Goal: Task Accomplishment & Management: Use online tool/utility

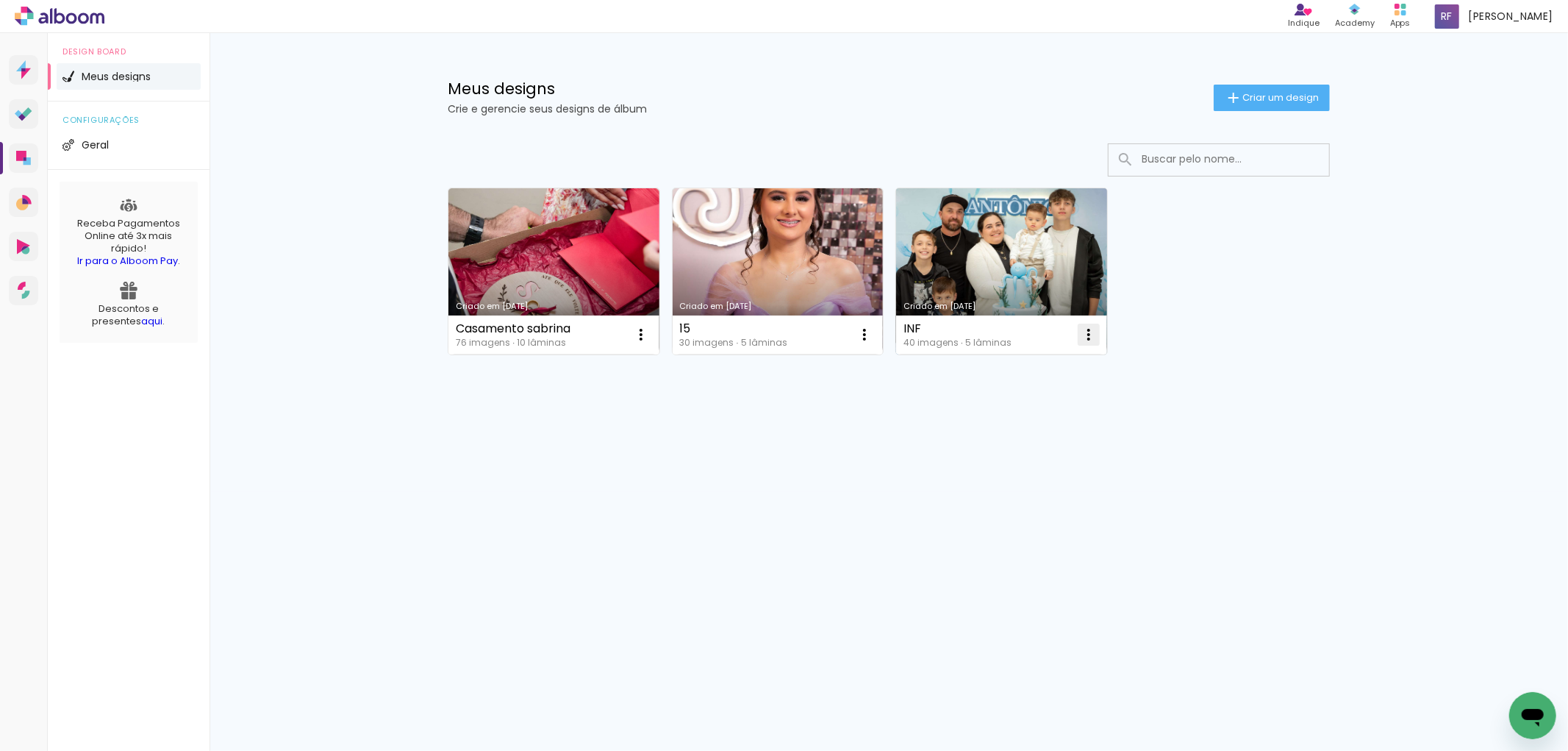
click at [1090, 335] on iron-icon at bounding box center [1089, 334] width 18 height 18
click at [1037, 370] on paper-item "Abrir" at bounding box center [1029, 369] width 147 height 29
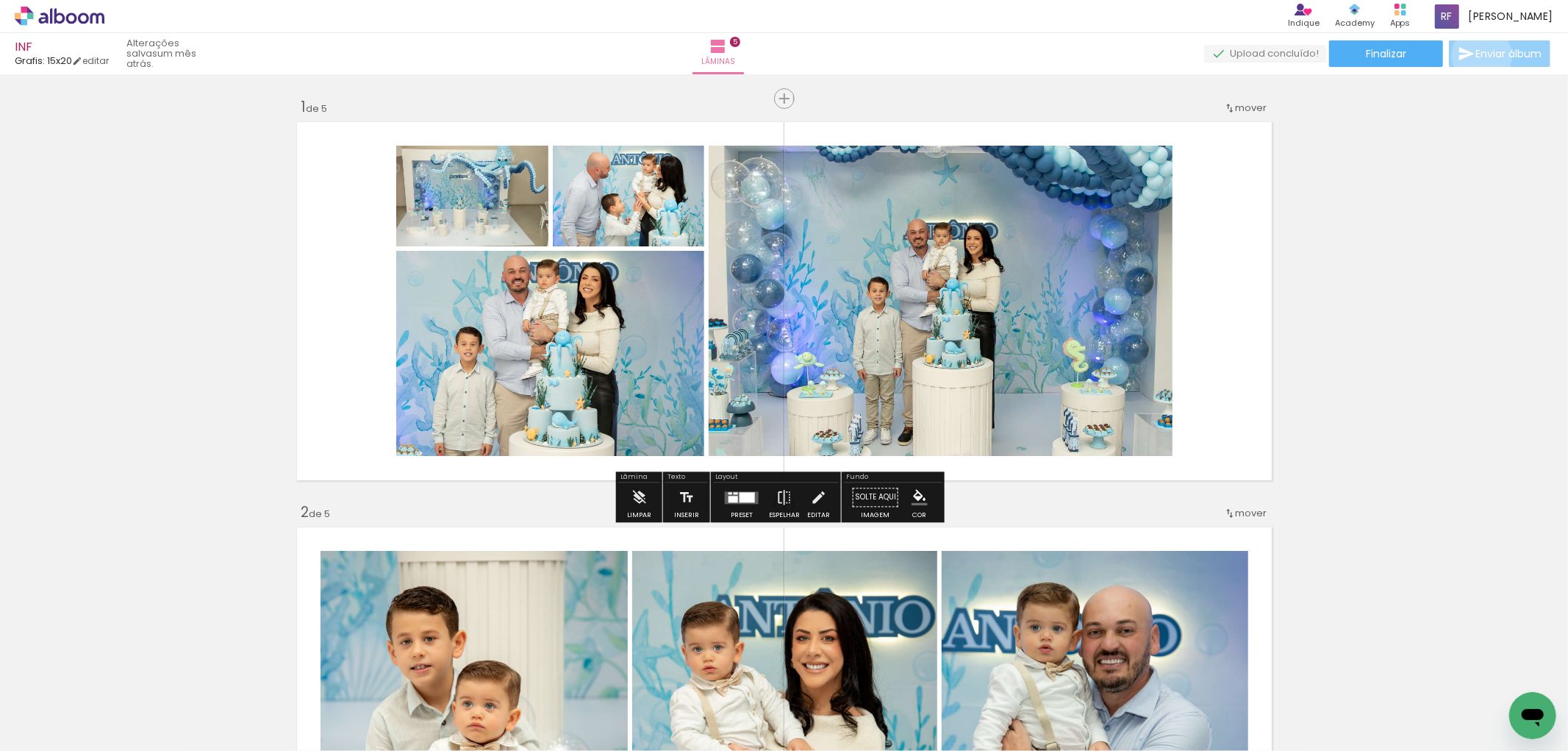
click at [1479, 56] on span "Enviar álbum" at bounding box center [1508, 54] width 66 height 11
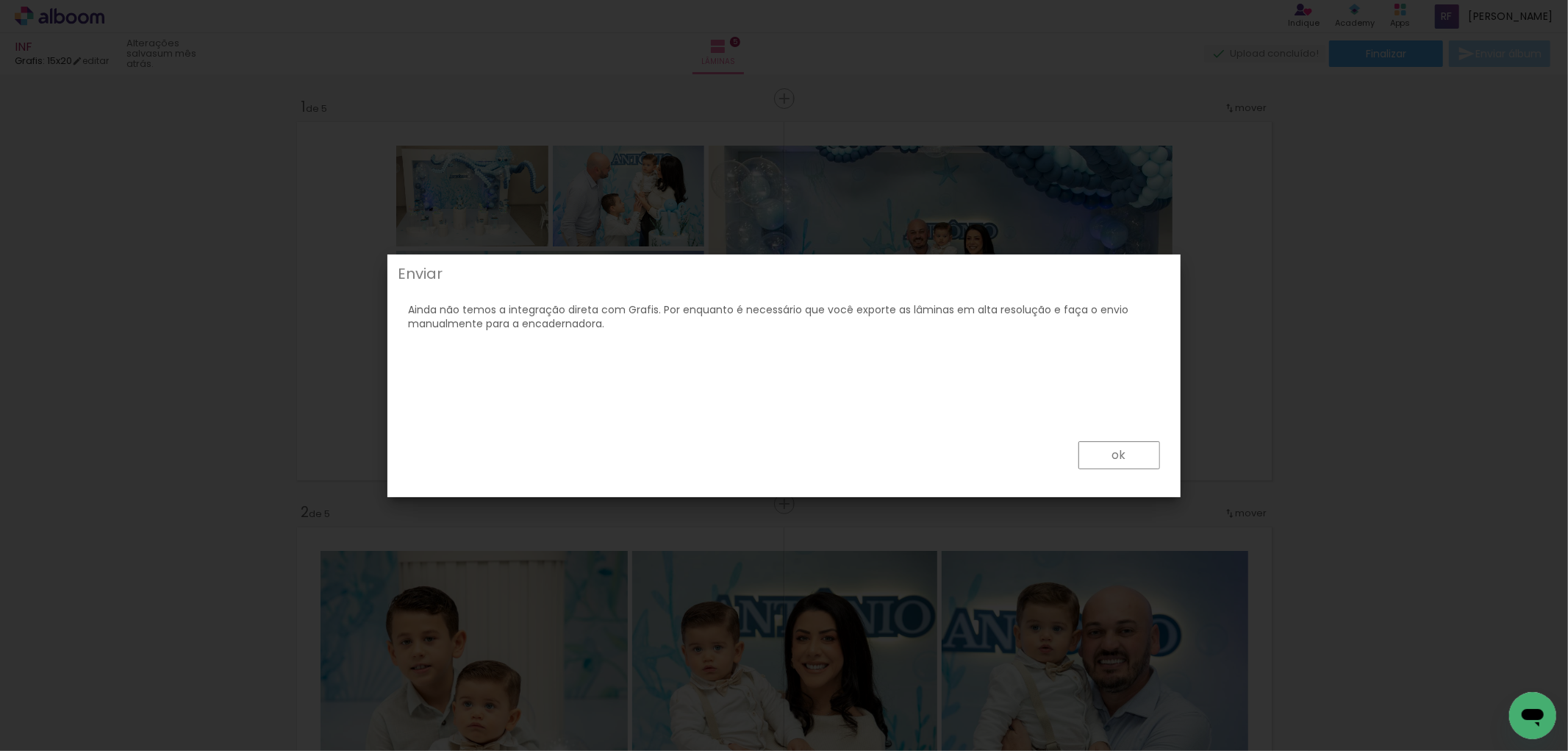
click at [1112, 457] on paper-button "ok" at bounding box center [1119, 455] width 81 height 28
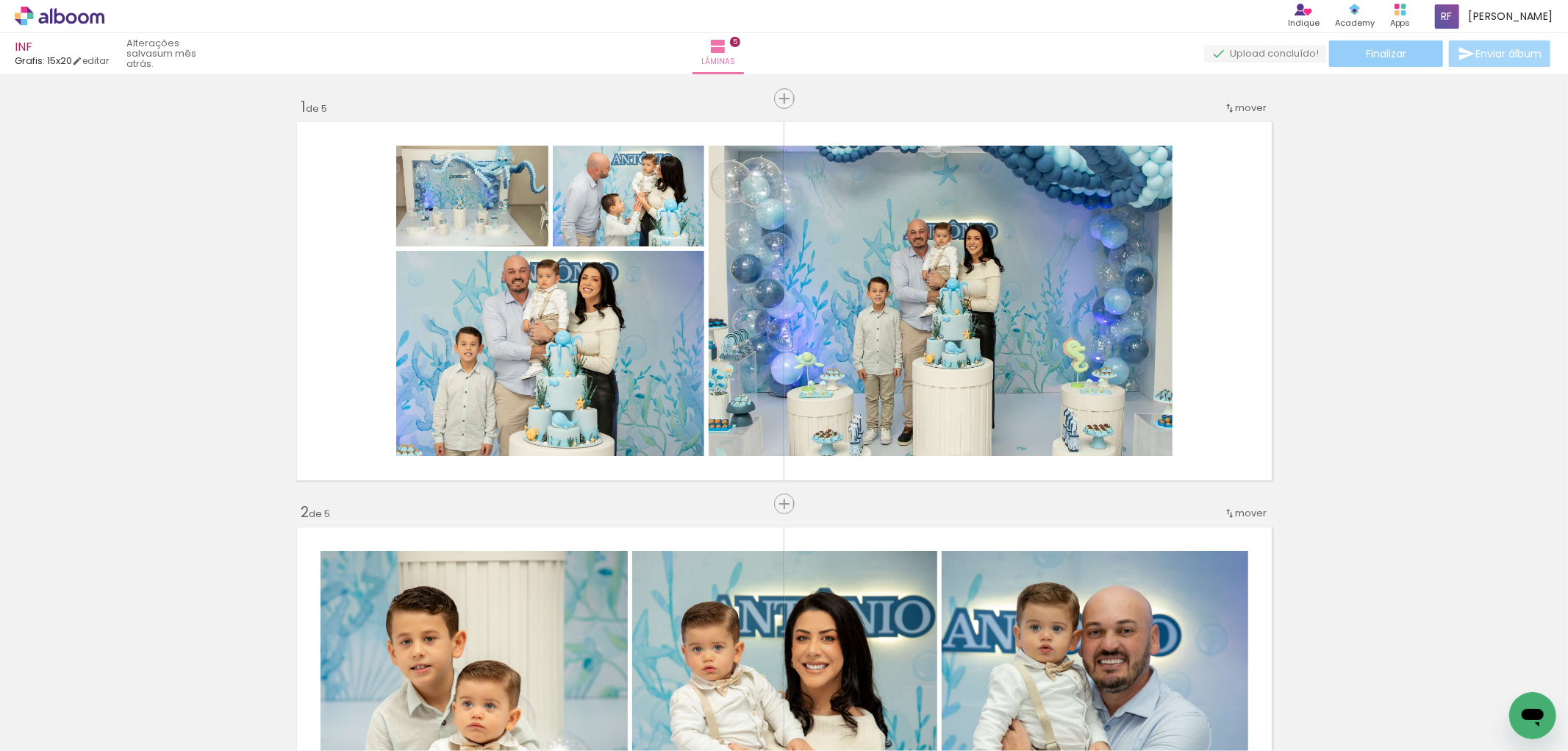
click at [1386, 55] on span "Finalizar" at bounding box center [1386, 54] width 41 height 11
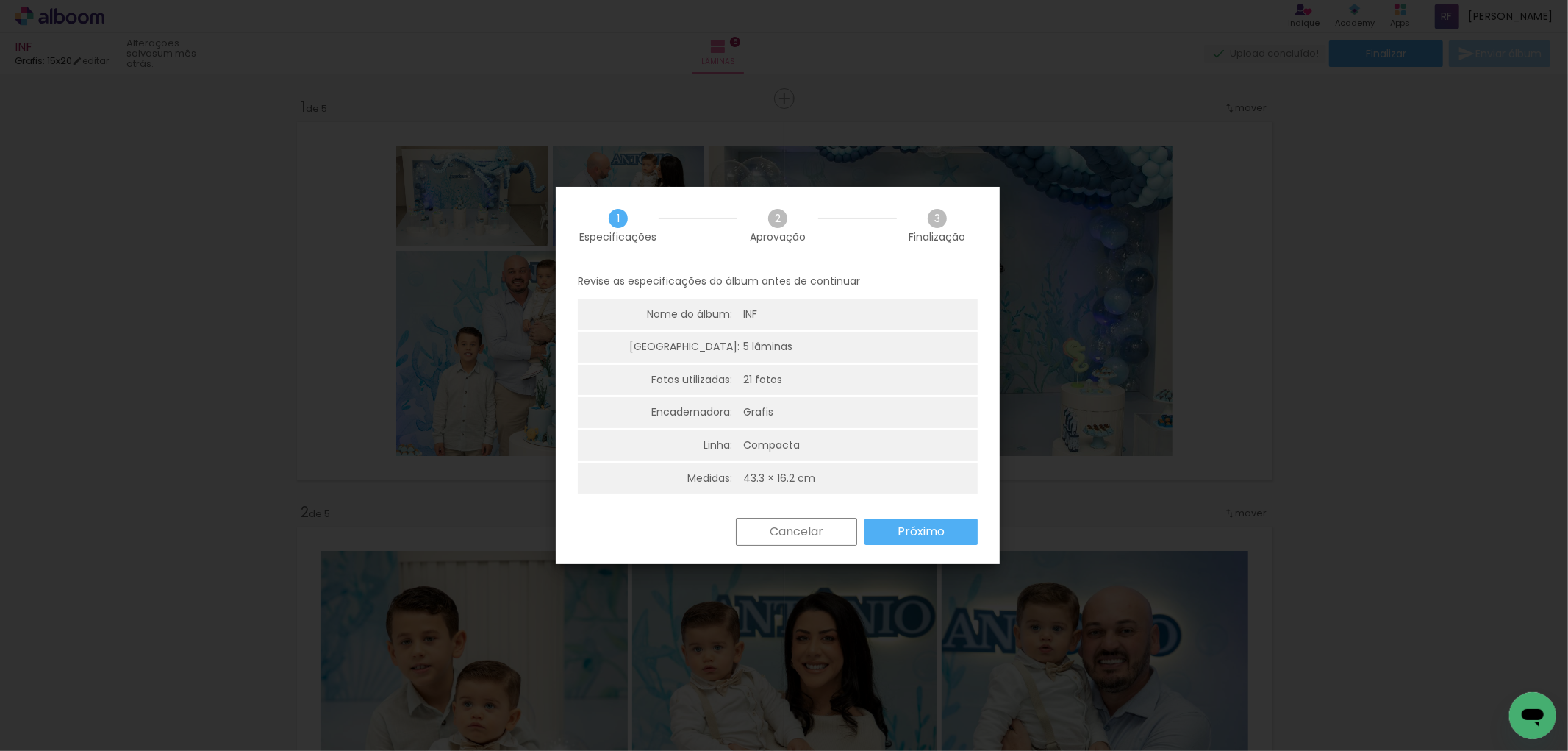
scroll to position [3, 0]
click at [0, 0] on slot "Próximo" at bounding box center [0, 0] width 0 height 0
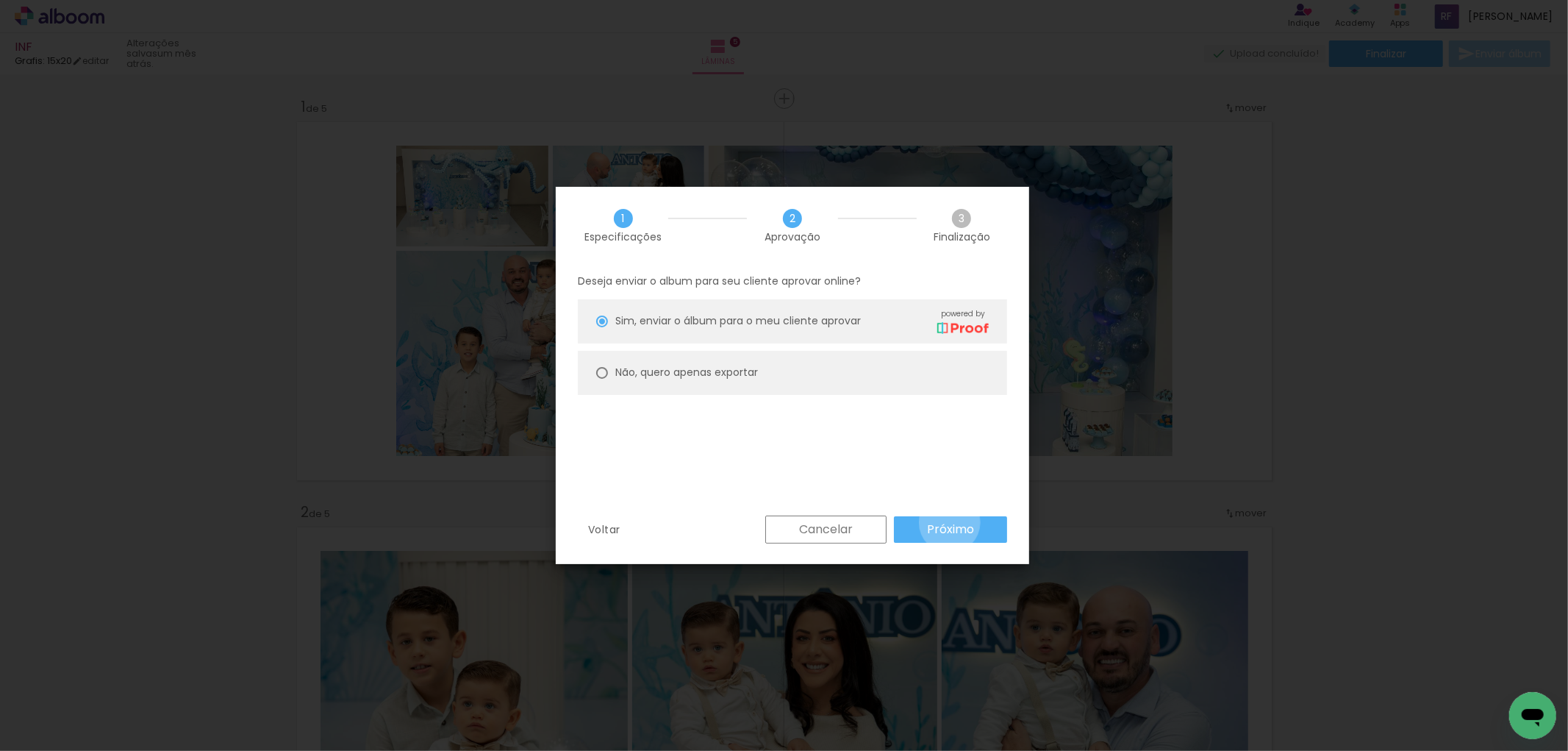
click at [0, 0] on slot "Próximo" at bounding box center [0, 0] width 0 height 0
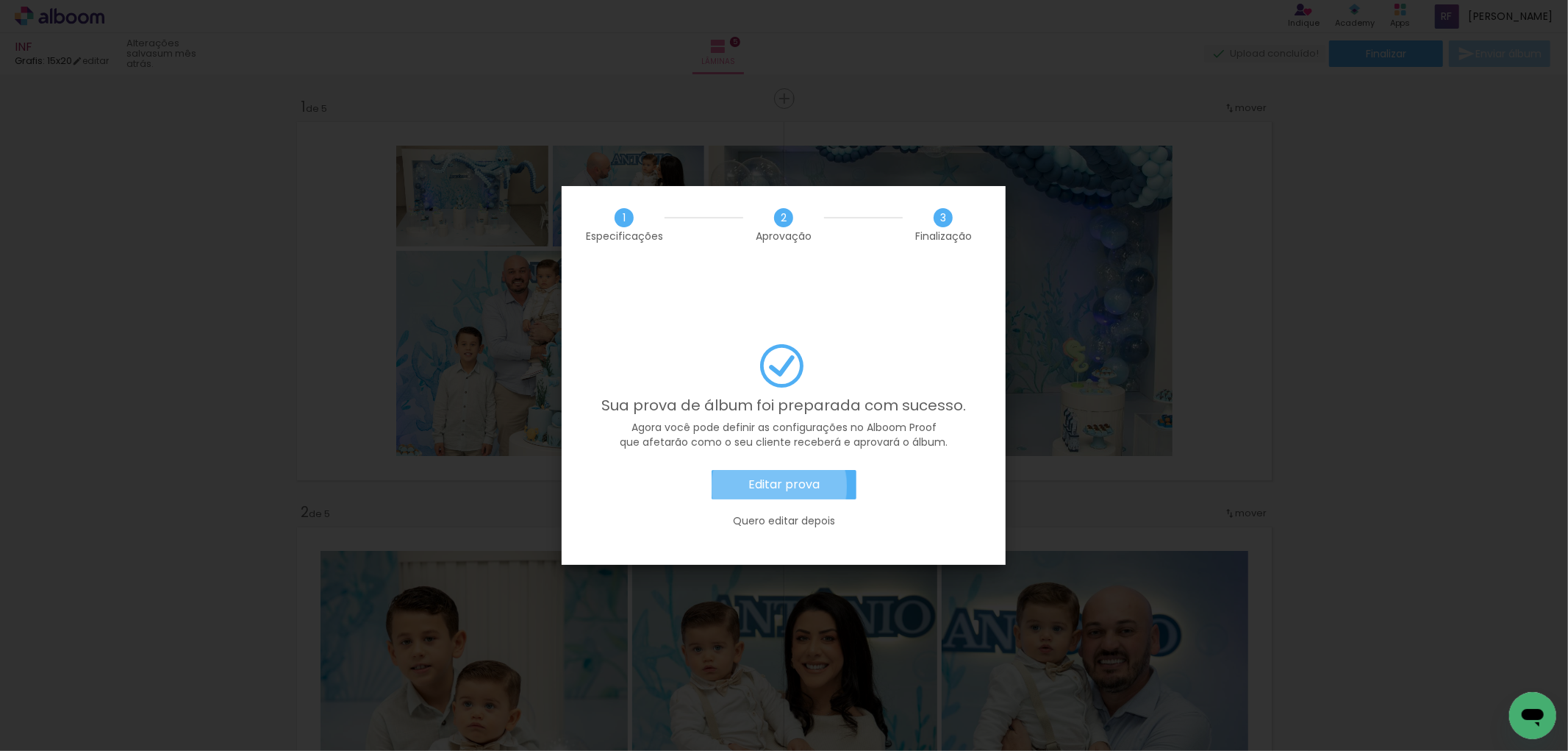
click at [0, 0] on slot "Editar prova" at bounding box center [0, 0] width 0 height 0
